Goal: Transaction & Acquisition: Purchase product/service

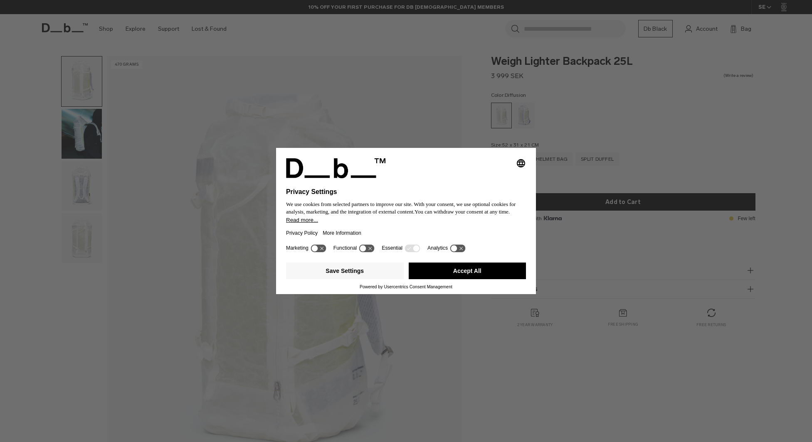
click at [228, 133] on div "Selecting an option will immediately change the language Privacy Settings We us…" at bounding box center [406, 221] width 812 height 442
click at [399, 275] on button "Save Settings" at bounding box center [345, 271] width 118 height 17
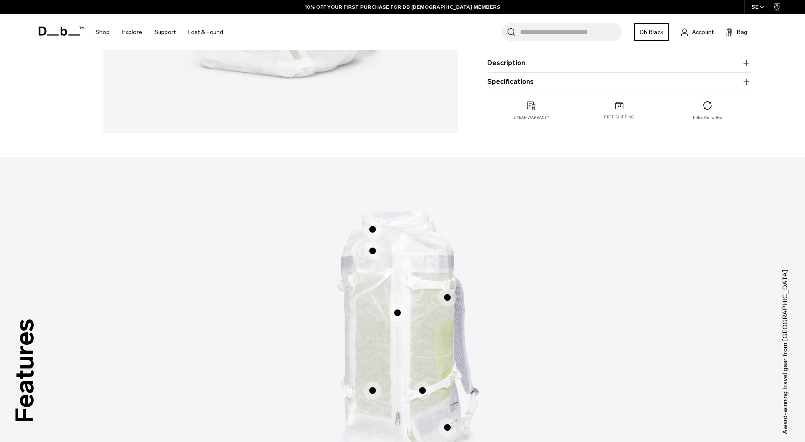
scroll to position [535, 0]
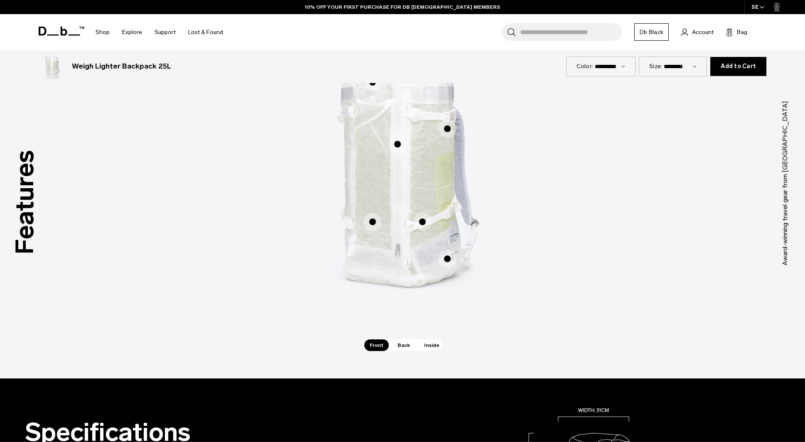
click at [424, 221] on span "1 / 3" at bounding box center [423, 222] width 18 height 18
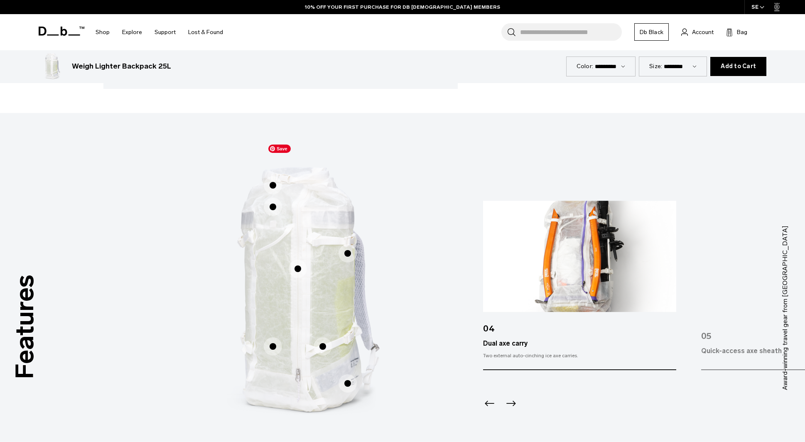
scroll to position [367, 0]
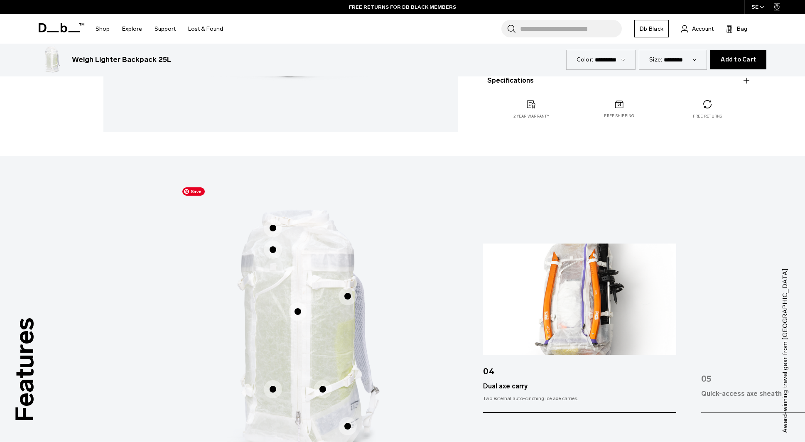
click at [406, 317] on img "1 / 3" at bounding box center [302, 338] width 249 height 310
